Goal: Find specific fact: Find contact information

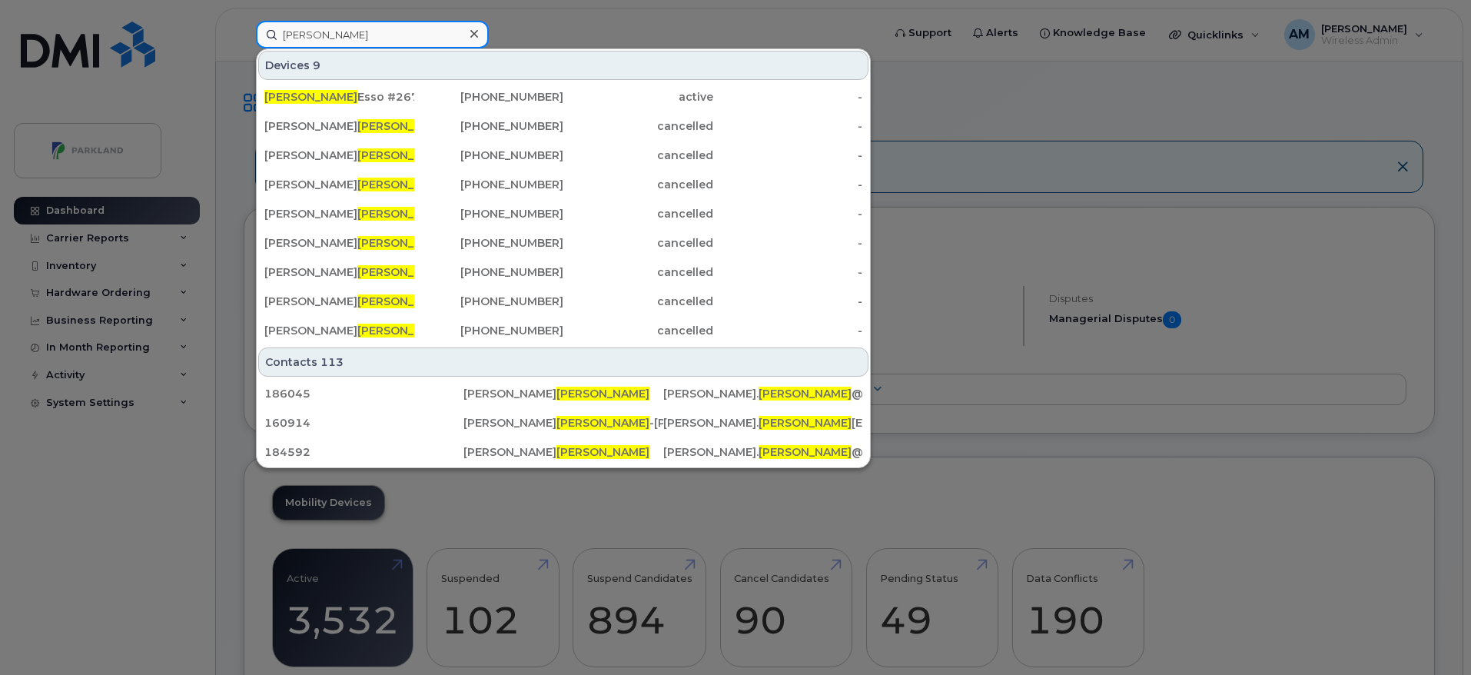
drag, startPoint x: 321, startPoint y: 45, endPoint x: 247, endPoint y: 37, distance: 74.2
click at [247, 37] on div "[PERSON_NAME] 9 [PERSON_NAME] #[PHONE_NUMBER] active - [PERSON_NAME] [PHONE_NUM…" at bounding box center [564, 35] width 641 height 28
paste input "5195024759"
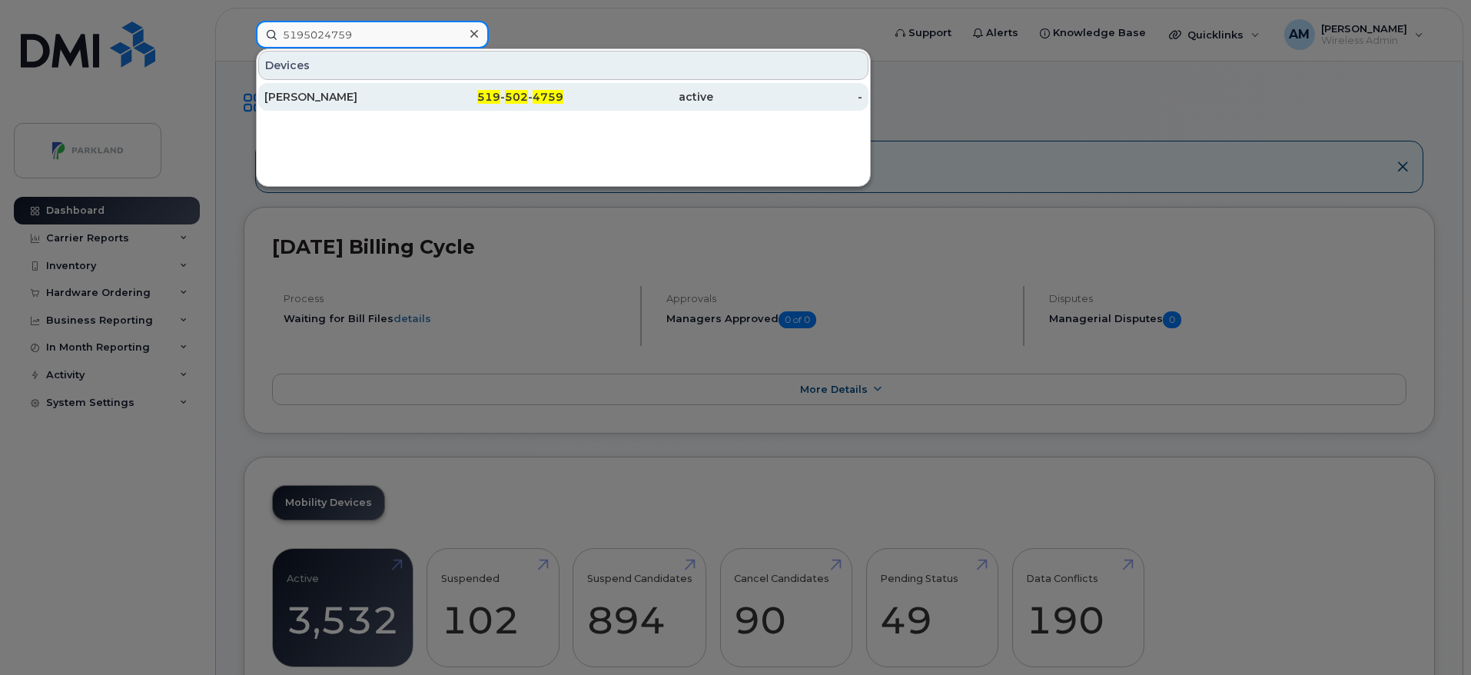
type input "5195024759"
click at [444, 95] on div "519 - 502 - 4759" at bounding box center [489, 96] width 150 height 15
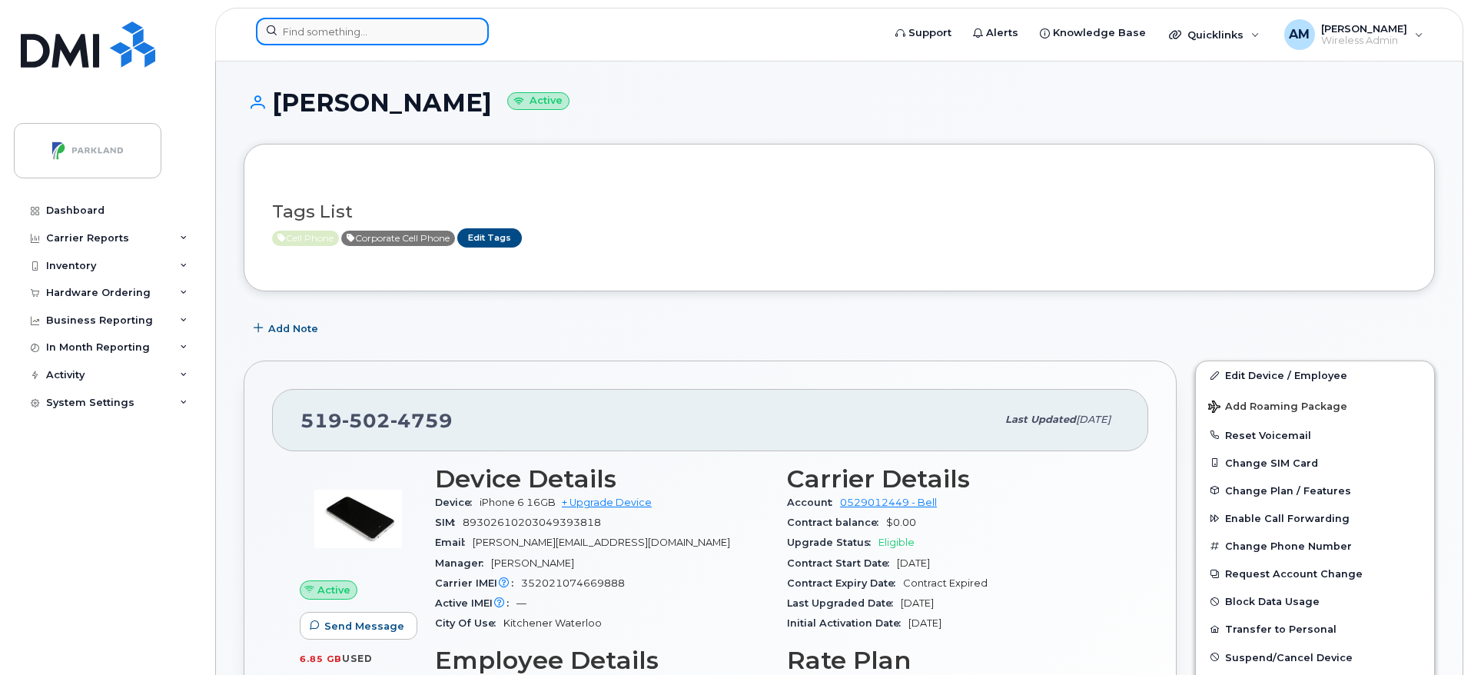
click at [434, 37] on input at bounding box center [372, 32] width 233 height 28
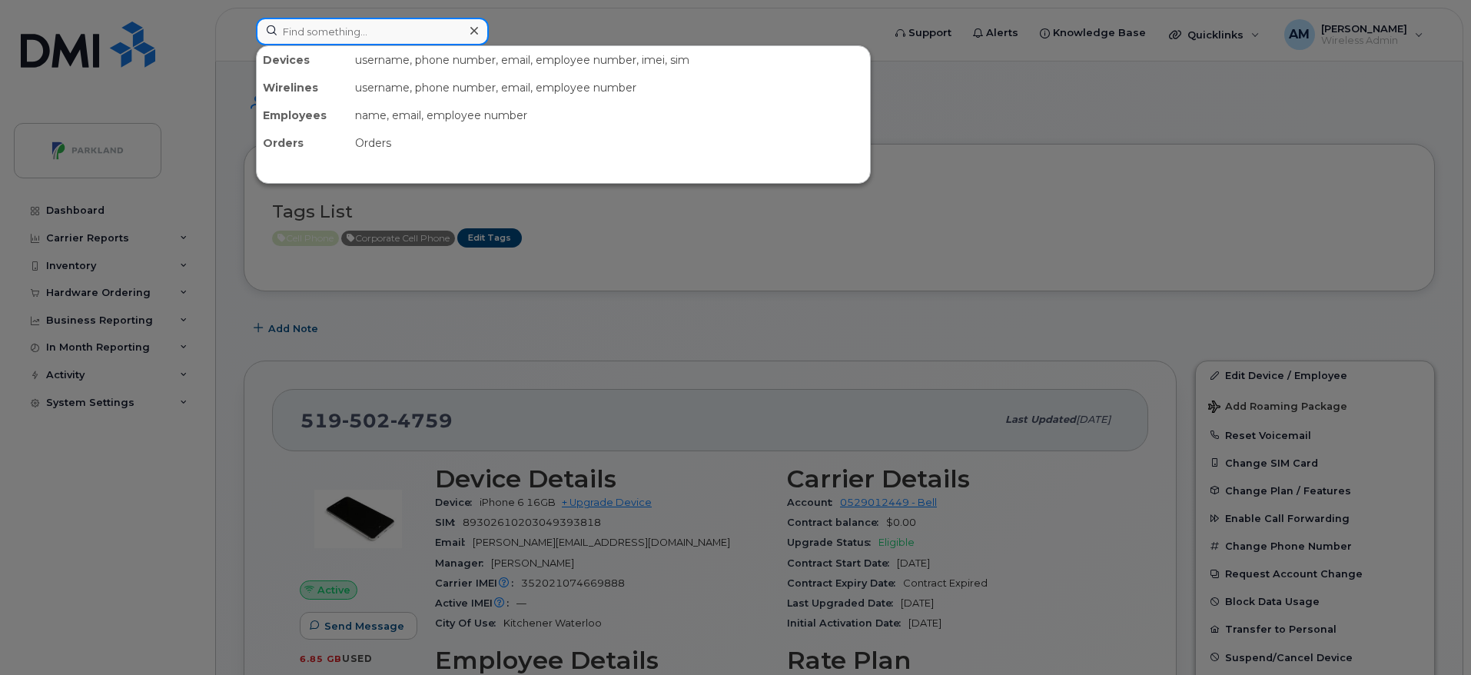
paste input "[PERSON_NAME]"
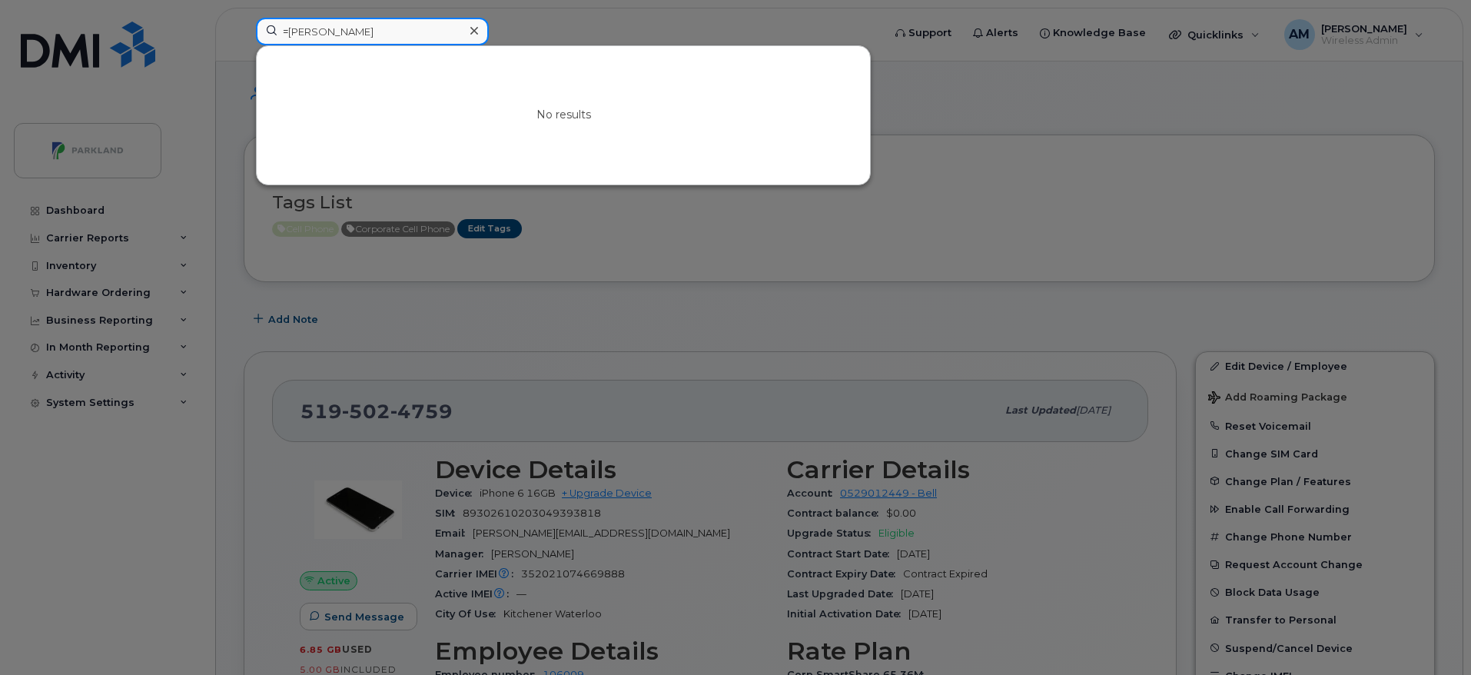
scroll to position [7, 0]
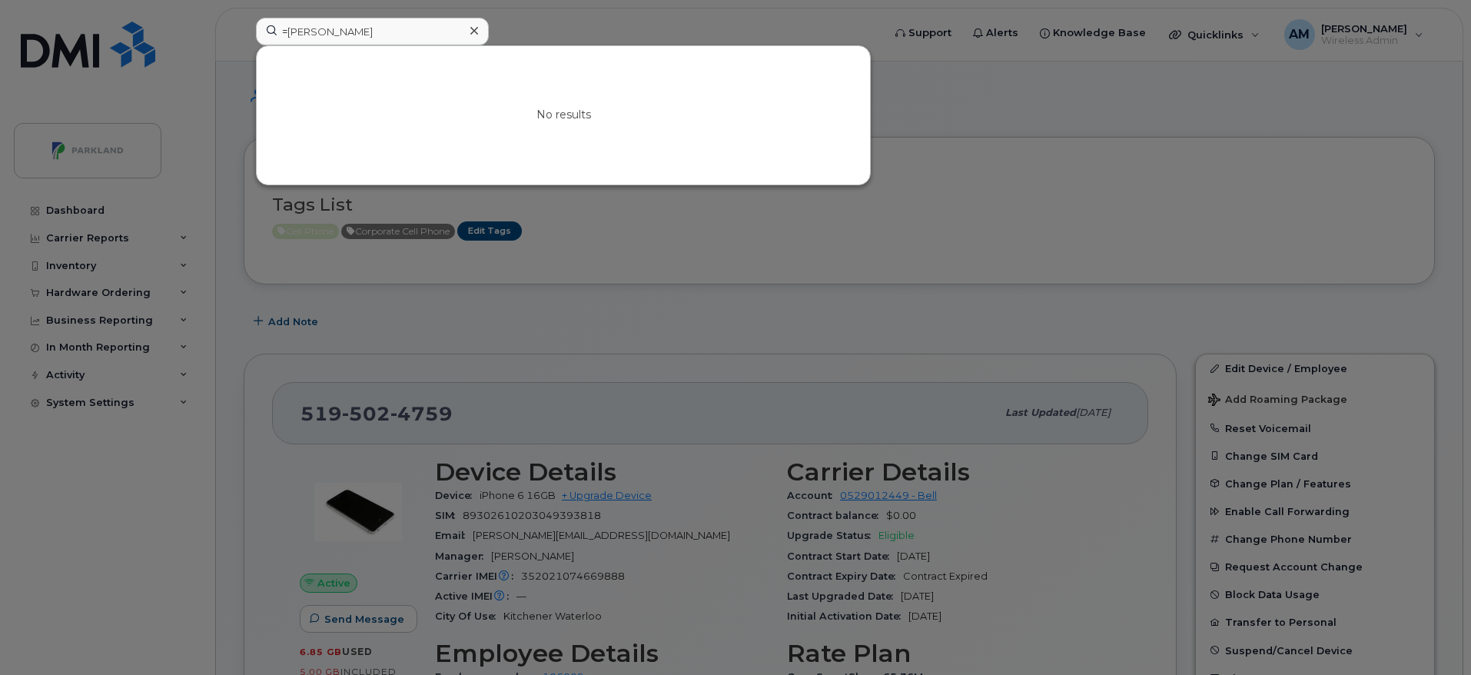
click at [428, 52] on div "No results" at bounding box center [563, 115] width 613 height 138
click at [364, 32] on input "=[PERSON_NAME]" at bounding box center [372, 32] width 233 height 28
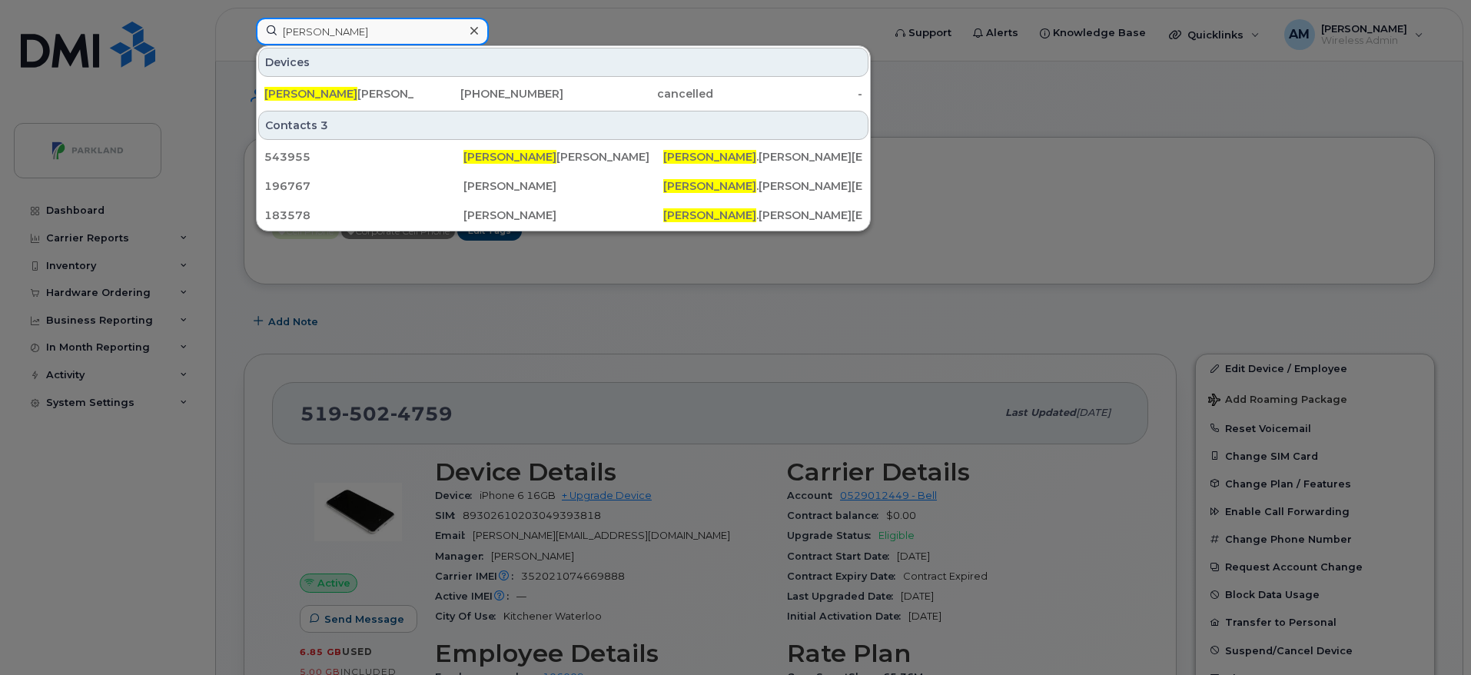
type input "[PERSON_NAME]"
